Goal: Find specific page/section: Find specific page/section

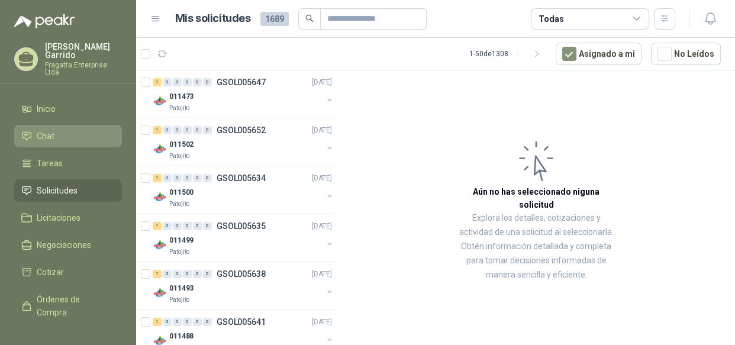
scroll to position [506, 0]
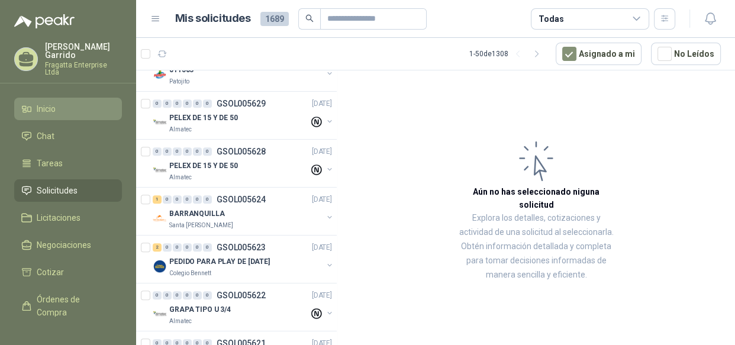
click at [50, 102] on span "Inicio" at bounding box center [46, 108] width 19 height 13
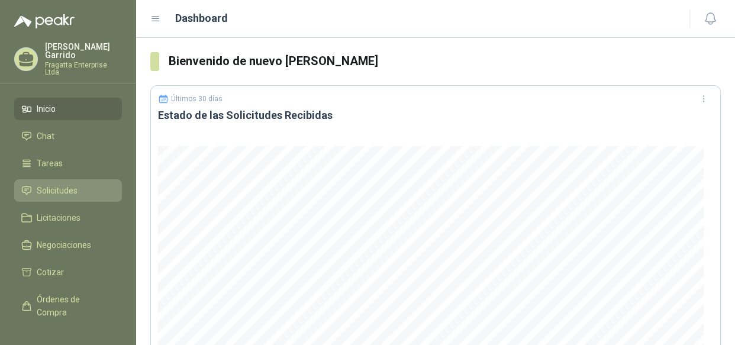
click at [57, 184] on span "Solicitudes" at bounding box center [57, 190] width 41 height 13
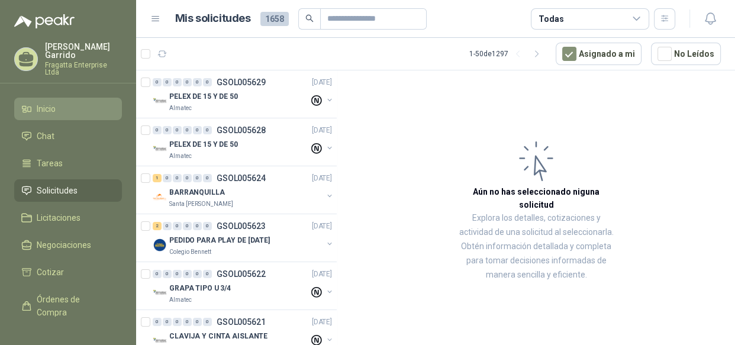
click at [46, 102] on span "Inicio" at bounding box center [46, 108] width 19 height 13
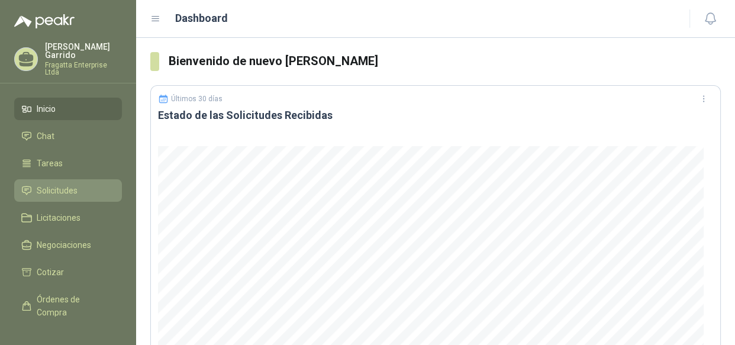
click at [66, 184] on span "Solicitudes" at bounding box center [57, 190] width 41 height 13
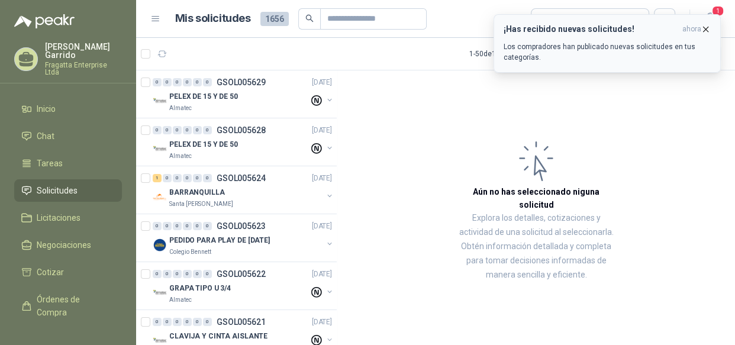
click at [575, 52] on p "Los compradores han publicado nuevas solicitudes en tus categorías." at bounding box center [607, 51] width 207 height 21
